Goal: Communication & Community: Answer question/provide support

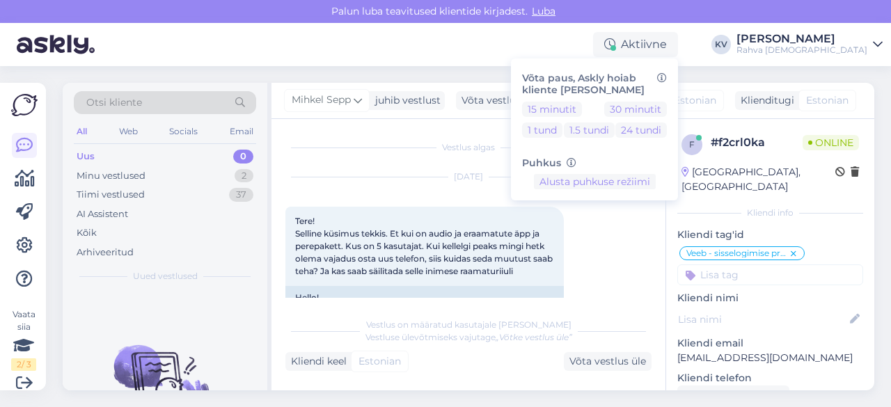
click at [144, 159] on div "Uus 0" at bounding box center [165, 156] width 182 height 19
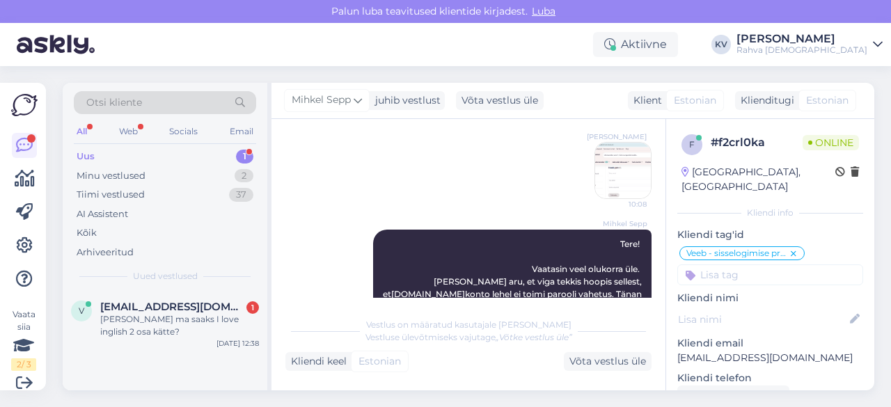
click at [161, 161] on div "Uus 1" at bounding box center [165, 156] width 182 height 19
click at [182, 305] on span "[EMAIL_ADDRESS][DOMAIN_NAME]" at bounding box center [172, 307] width 145 height 13
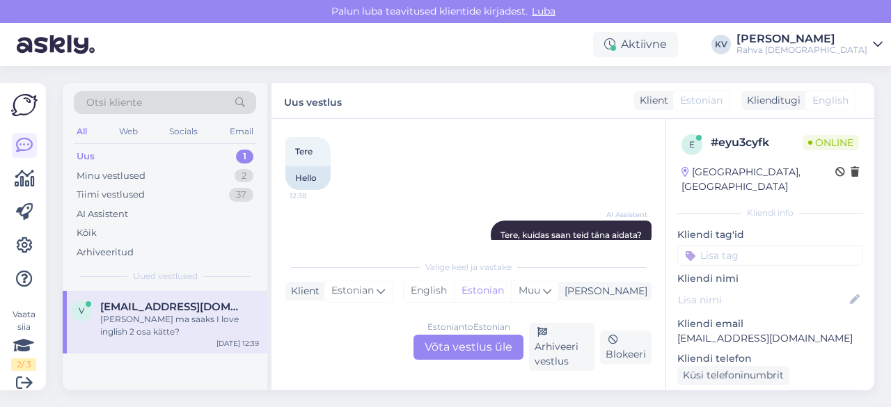
scroll to position [177, 0]
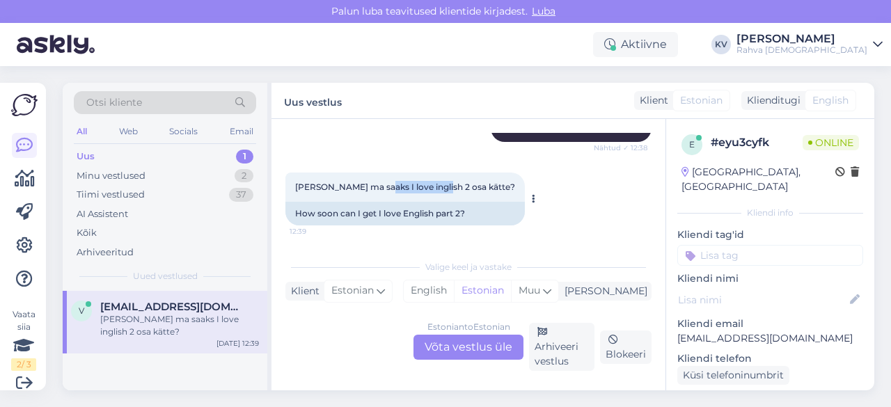
drag, startPoint x: 376, startPoint y: 190, endPoint x: 436, endPoint y: 189, distance: 59.2
click at [436, 189] on span "[PERSON_NAME] ma saaks I love inglish 2 osa kätte?" at bounding box center [405, 187] width 220 height 10
copy span "I love inglish 2"
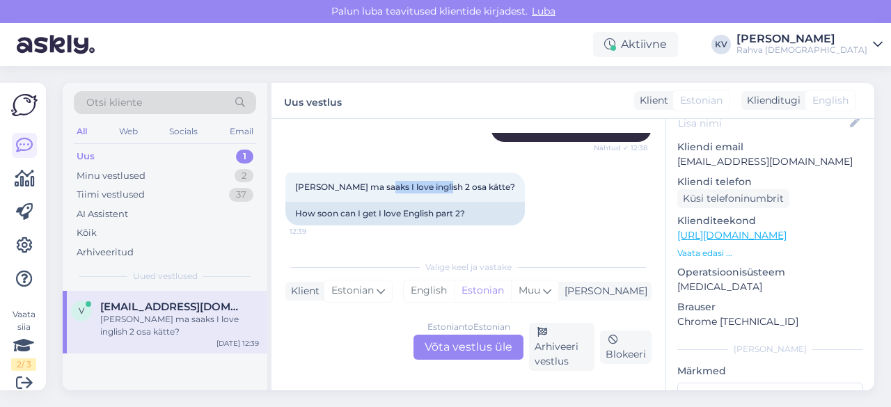
scroll to position [209, 0]
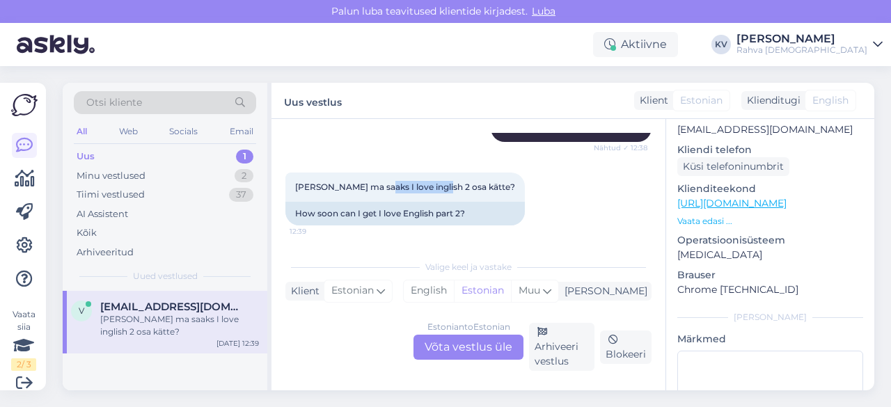
click at [745, 197] on link "[URL][DOMAIN_NAME]" at bounding box center [731, 203] width 109 height 13
click at [466, 351] on div "Estonian to Estonian Võta vestlus üle" at bounding box center [468, 347] width 110 height 25
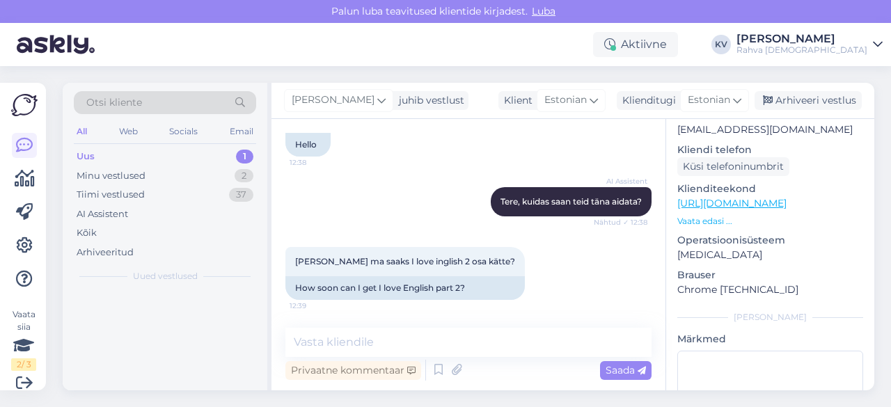
scroll to position [102, 0]
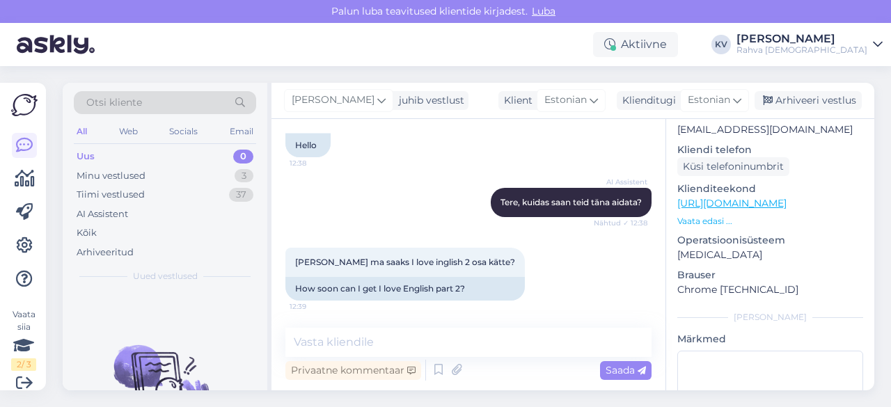
click at [433, 323] on div "Vestlus algas [DATE] Tere 12:38 Hello AI Assistent [PERSON_NAME], kuidas saan t…" at bounding box center [468, 254] width 394 height 271
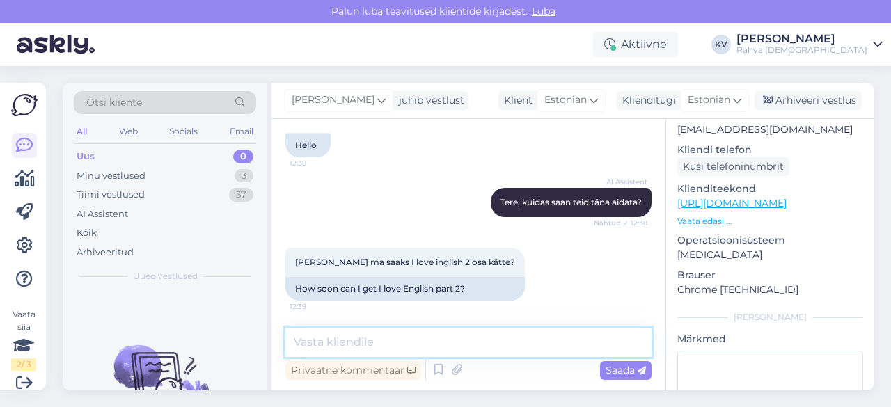
click at [426, 339] on textarea at bounding box center [468, 342] width 366 height 29
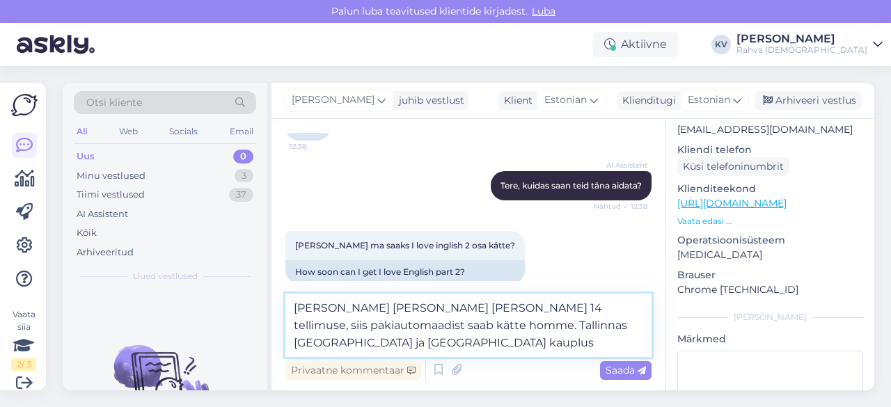
scroll to position [136, 0]
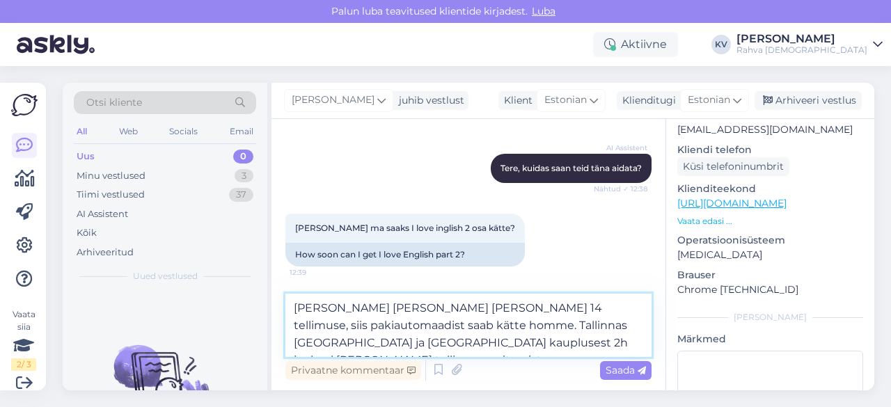
type textarea "[PERSON_NAME] [PERSON_NAME] [PERSON_NAME] 14 tellimuse, siis pakiautomaadist sa…"
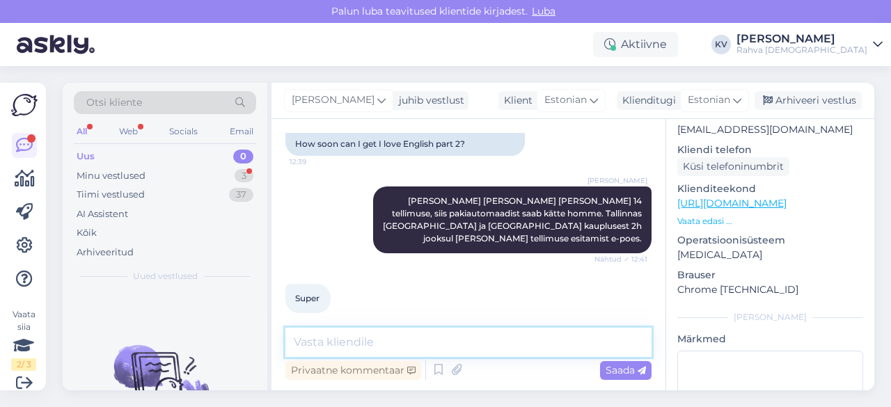
scroll to position [307, 0]
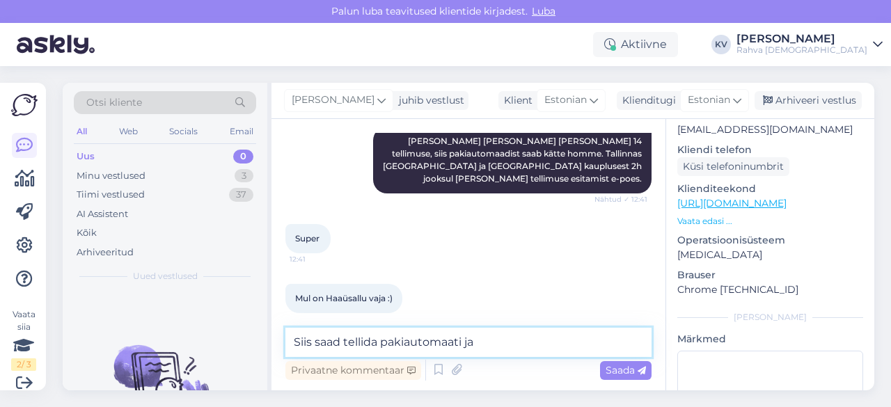
click at [502, 336] on textarea "Siis saad tellida pakiautomaati ja" at bounding box center [468, 342] width 366 height 29
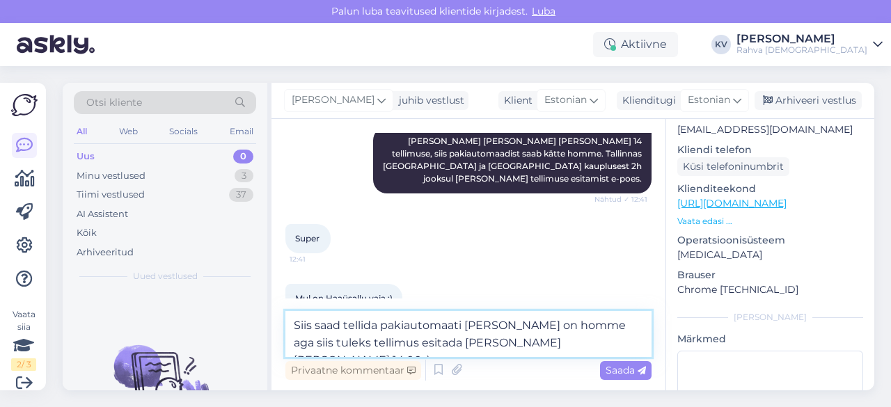
type textarea "Siis saad tellida pakiautomaati [PERSON_NAME] on homme aga siis tuleks tellimus…"
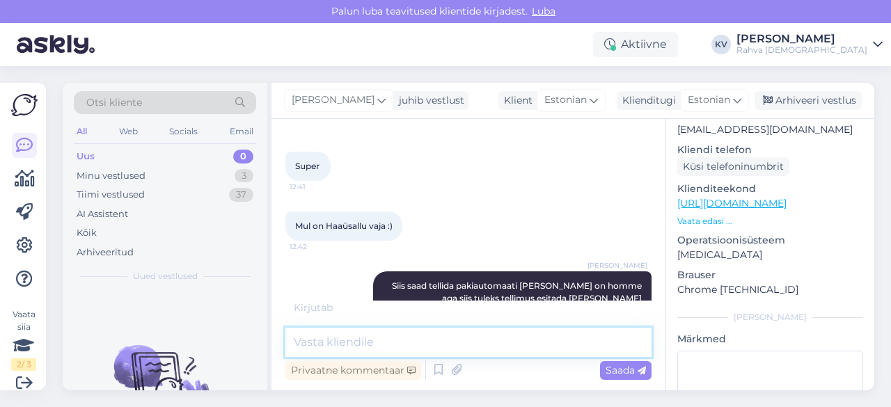
scroll to position [439, 0]
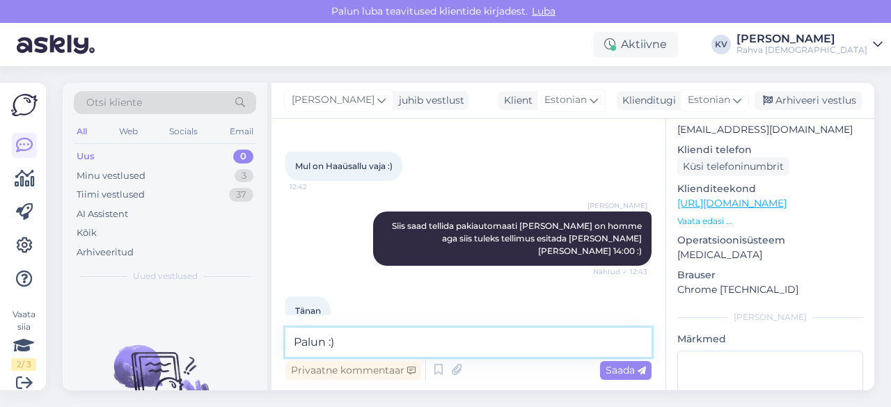
type textarea "Palun :)"
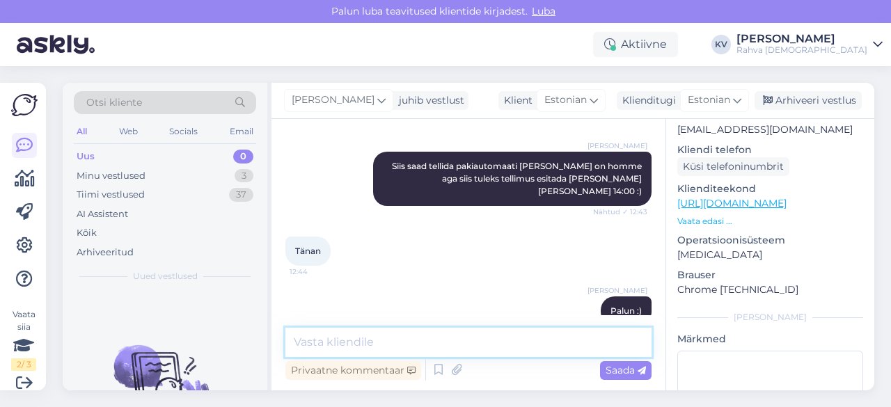
scroll to position [0, 0]
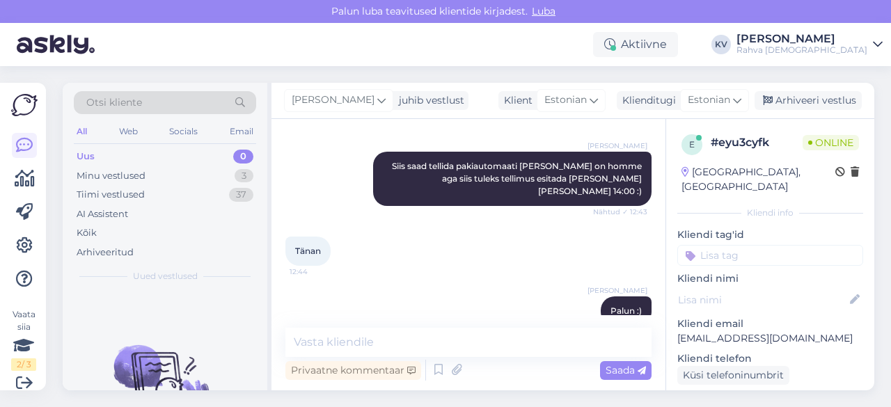
click at [740, 245] on input at bounding box center [770, 255] width 186 height 21
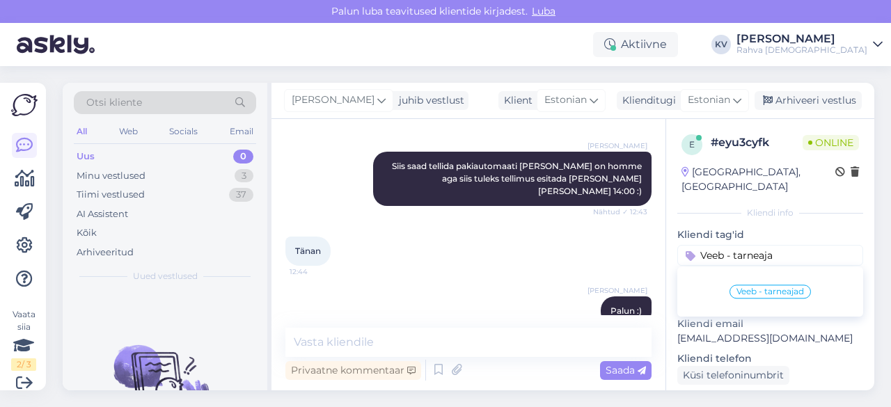
type input "Veeb - tarneajad"
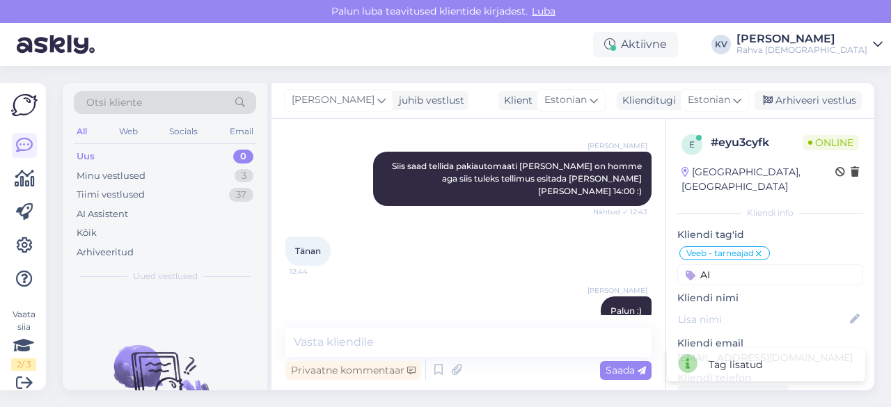
type input "A"
click at [721, 264] on input at bounding box center [770, 274] width 186 height 21
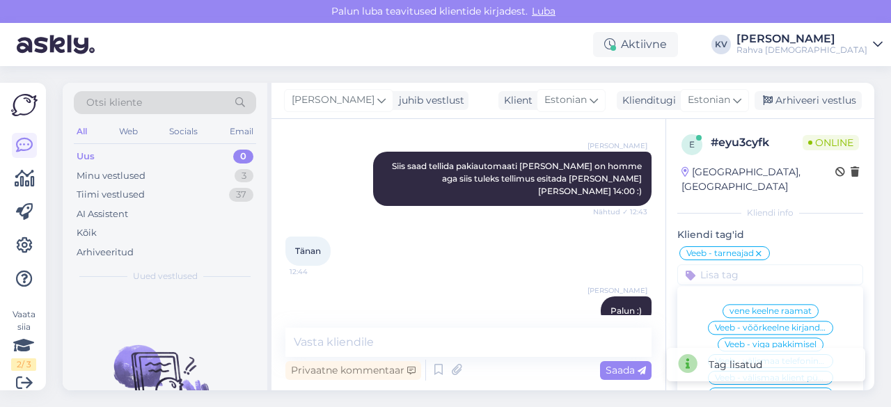
click at [721, 264] on input at bounding box center [770, 274] width 186 height 21
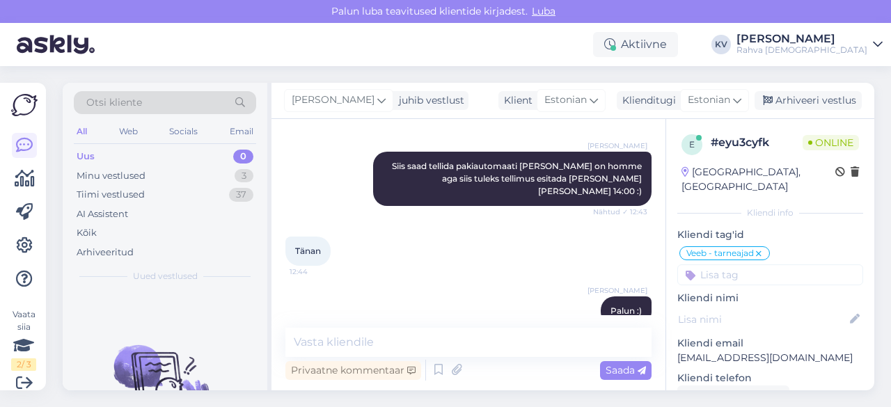
click at [726, 264] on input at bounding box center [770, 274] width 186 height 21
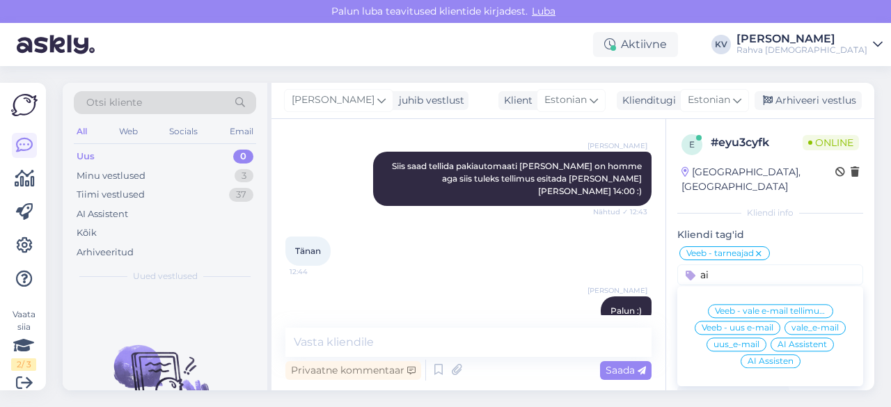
type input "ai"
click at [811, 340] on span "AI Assistent" at bounding box center [801, 344] width 49 height 8
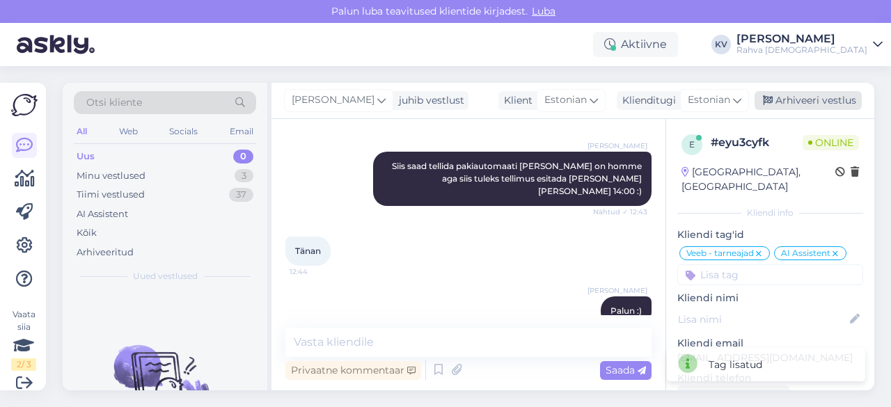
click at [818, 104] on div "Arhiveeri vestlus" at bounding box center [807, 100] width 107 height 19
